Goal: Information Seeking & Learning: Learn about a topic

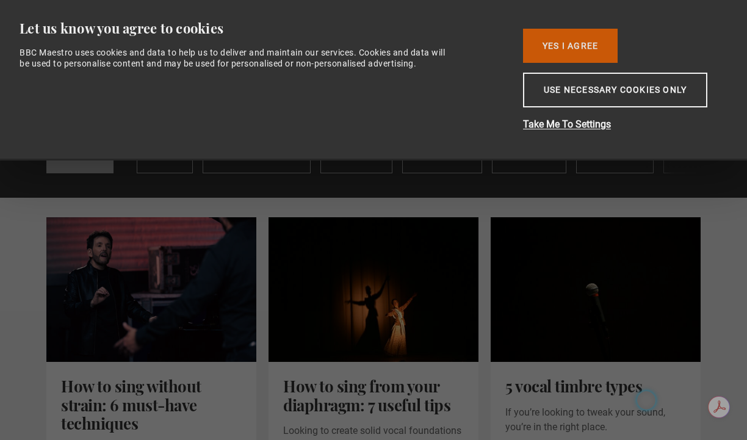
click at [583, 48] on button "Yes I Agree" at bounding box center [570, 46] width 95 height 34
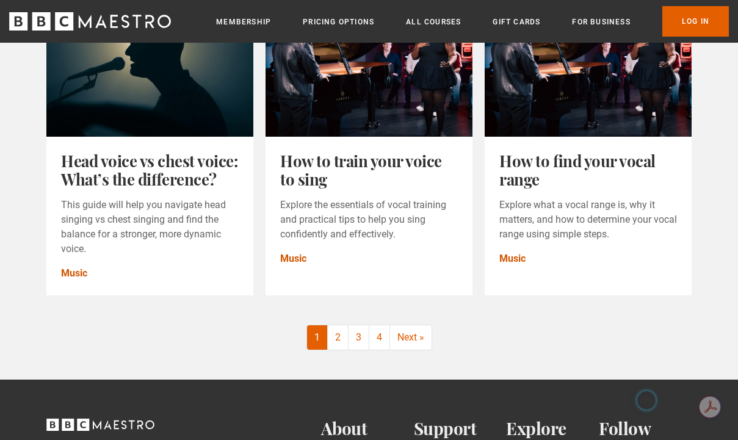
scroll to position [1475, 0]
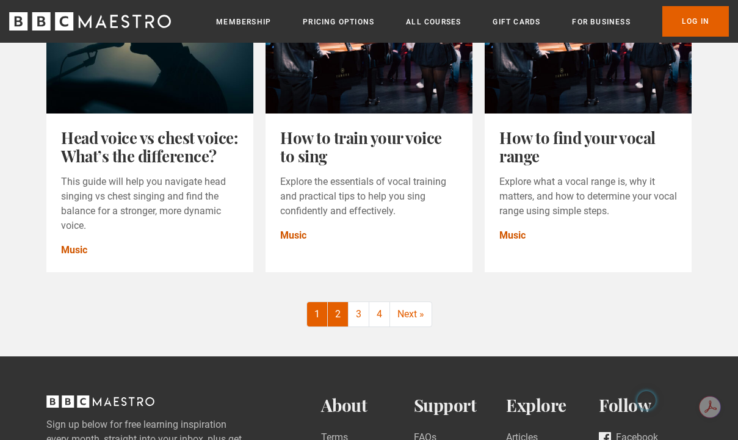
click at [343, 327] on link "2" at bounding box center [338, 314] width 21 height 24
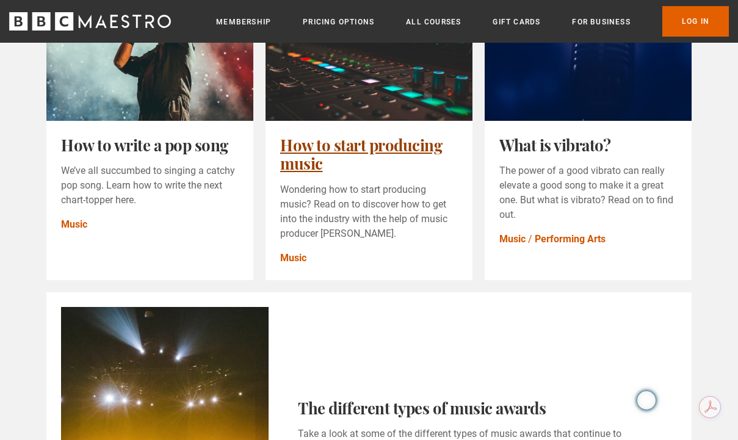
scroll to position [858, 0]
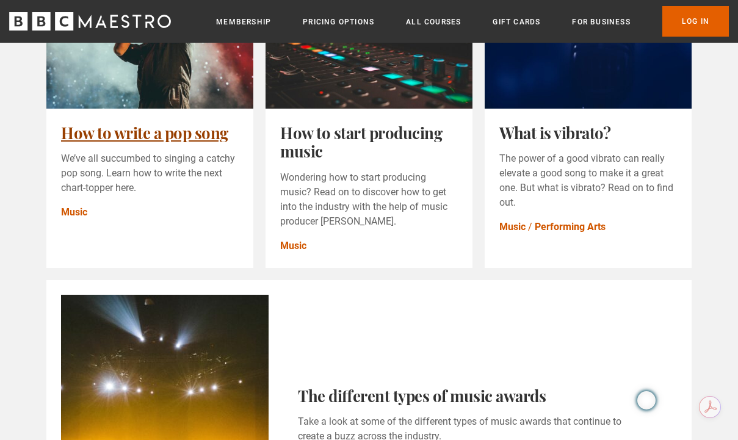
click at [158, 143] on link "How to write a pop song" at bounding box center [144, 132] width 167 height 21
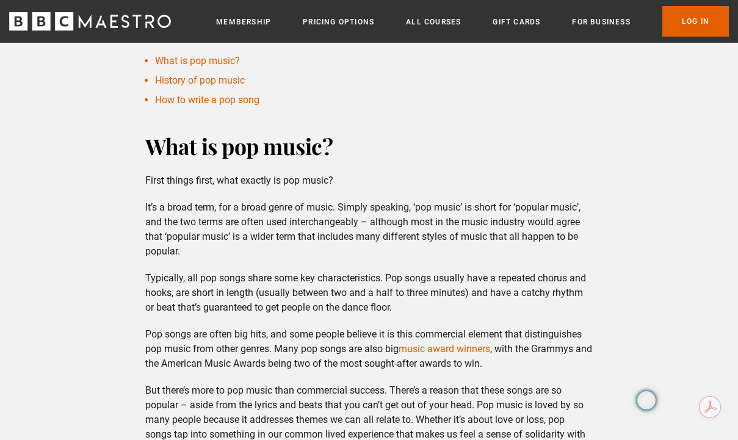
scroll to position [423, 0]
click at [233, 102] on link "How to write a pop song" at bounding box center [207, 100] width 104 height 12
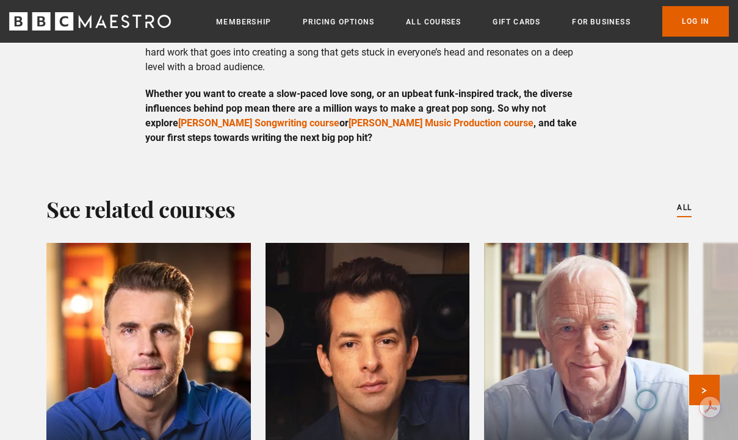
scroll to position [4309, 0]
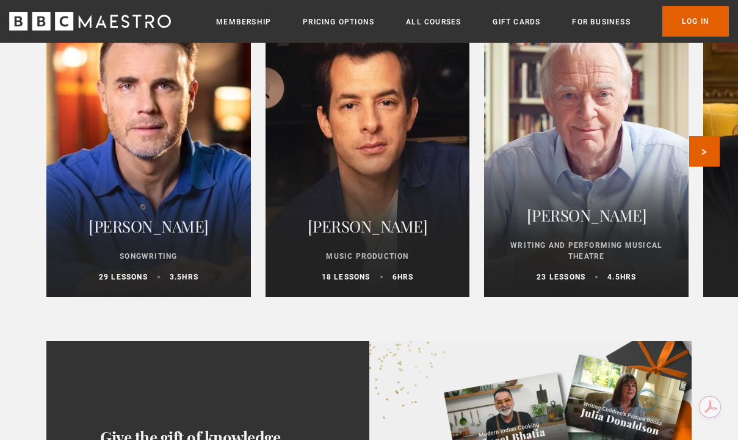
click at [182, 165] on div at bounding box center [148, 151] width 225 height 322
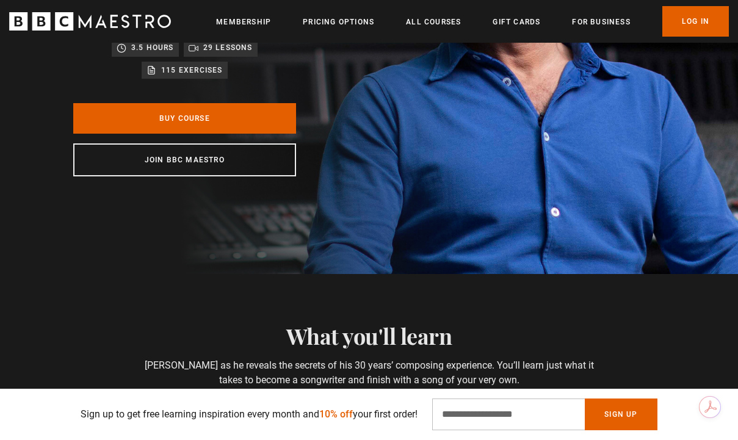
scroll to position [271, 0]
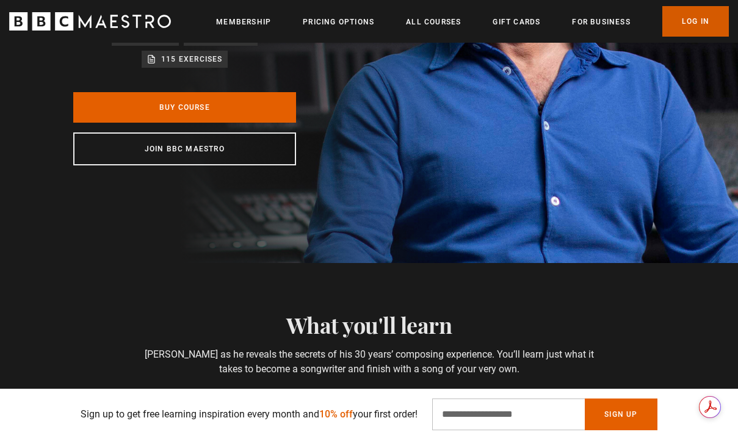
click at [711, 24] on link "Log In" at bounding box center [696, 21] width 67 height 31
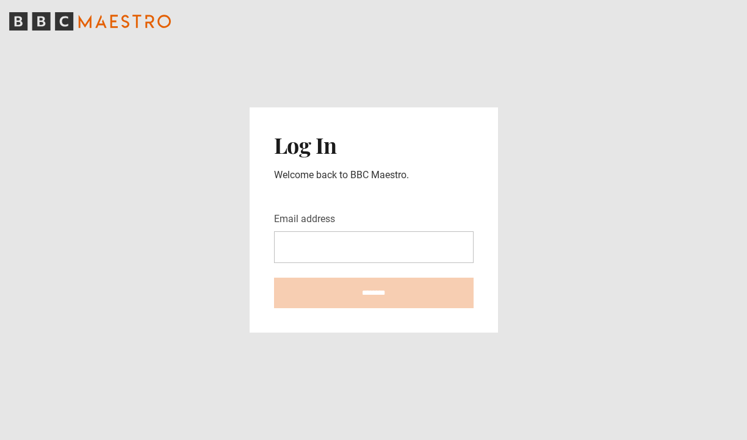
click at [323, 255] on input "Email address" at bounding box center [374, 247] width 200 height 32
click at [460, 440] on com-1password-button at bounding box center [373, 440] width 747 height 0
type input "**********"
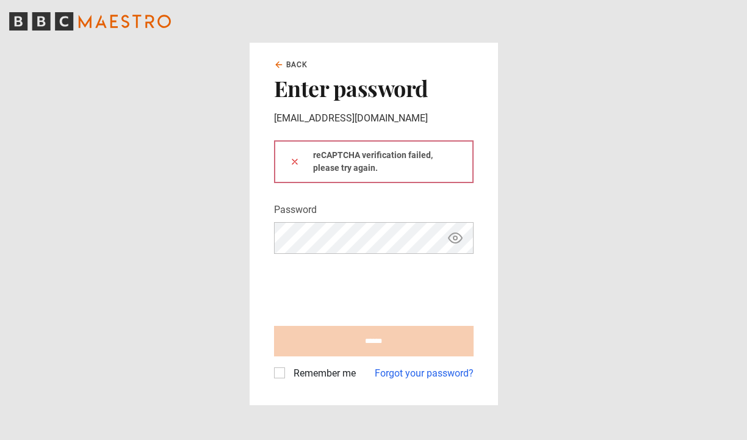
click at [562, 343] on main "Back Enter password seanhilts@gmail.com reCAPTCHA verification failed, please t…" at bounding box center [373, 220] width 747 height 440
type input "**********"
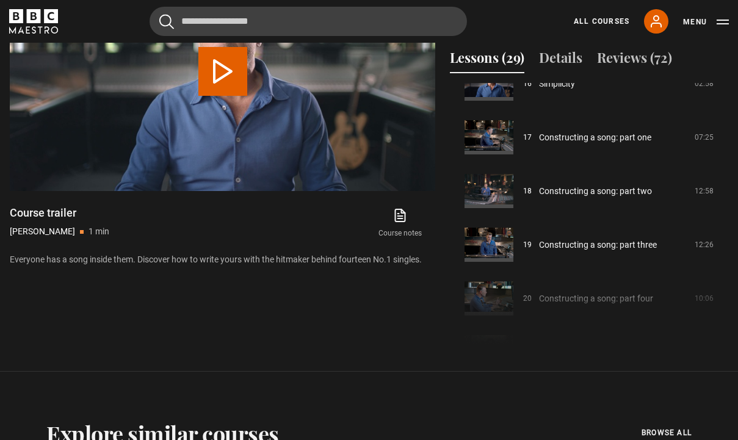
scroll to position [884, 0]
